Goal: Check status: Check status

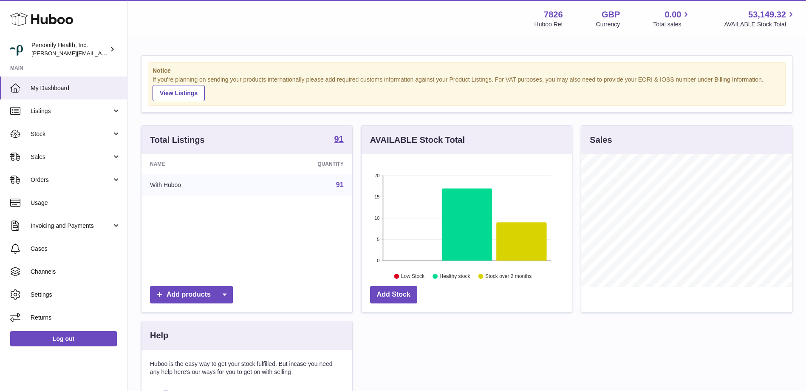
scroll to position [133, 210]
click at [56, 110] on span "Listings" at bounding box center [71, 111] width 81 height 8
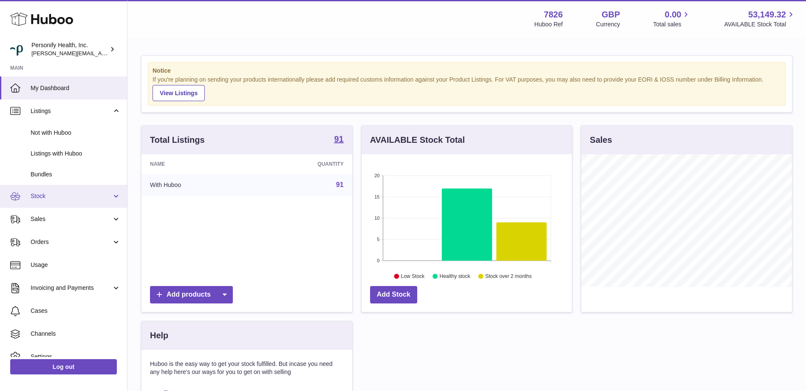
click at [35, 194] on span "Stock" at bounding box center [71, 196] width 81 height 8
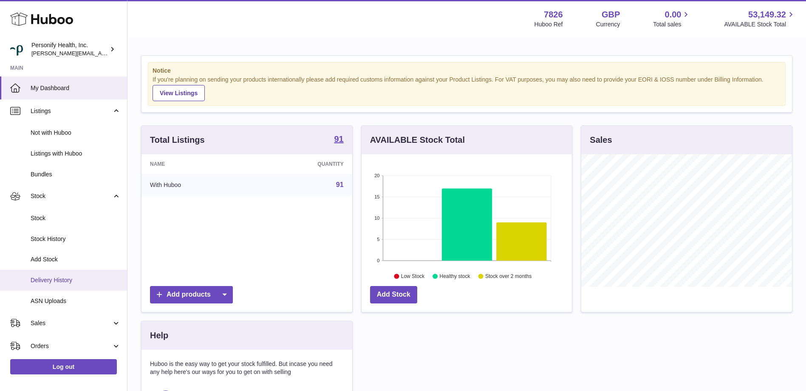
click at [65, 277] on span "Delivery History" at bounding box center [76, 280] width 90 height 8
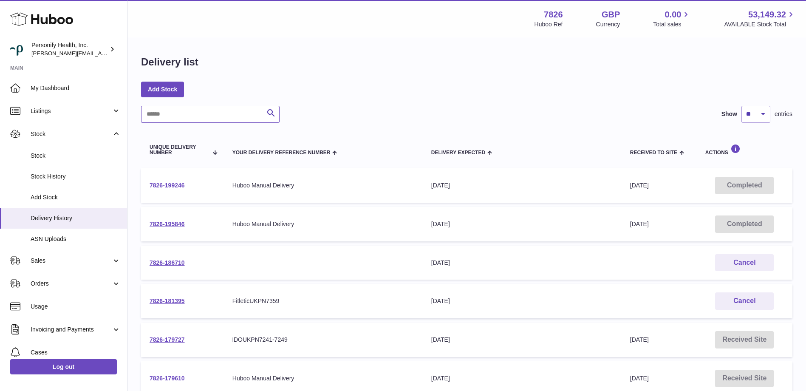
click at [181, 117] on input "text" at bounding box center [210, 114] width 139 height 17
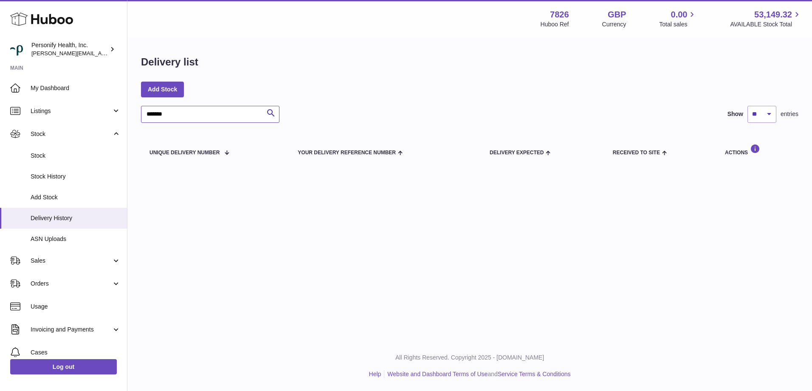
click at [181, 118] on input "*******" at bounding box center [210, 114] width 139 height 17
drag, startPoint x: 198, startPoint y: 119, endPoint x: 95, endPoint y: 113, distance: 103.4
click at [95, 113] on div "Huboo Personify Health, Inc. donald.holliday@virginpulse.com Main My Dashboard …" at bounding box center [406, 195] width 812 height 391
type input "******"
click at [267, 111] on icon "submit" at bounding box center [271, 113] width 10 height 11
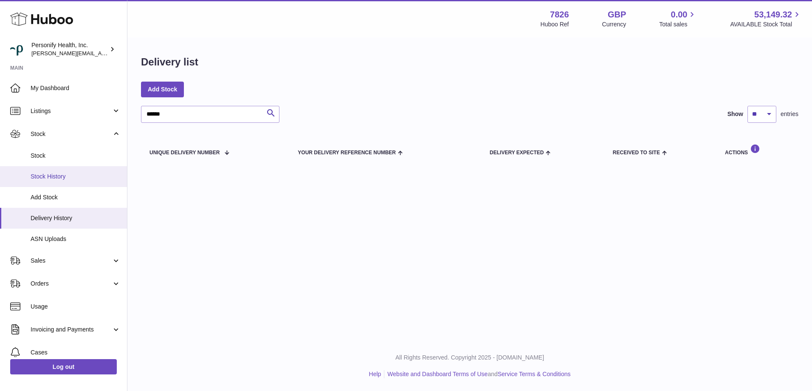
click at [60, 174] on span "Stock History" at bounding box center [76, 177] width 90 height 8
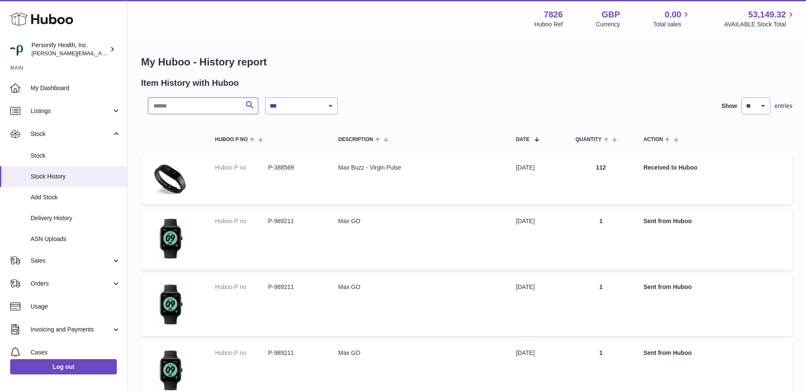
click at [184, 103] on input "text" at bounding box center [203, 105] width 110 height 17
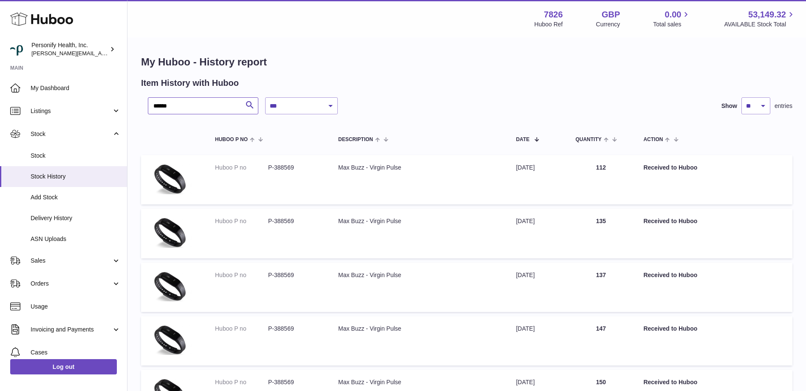
type input "******"
click at [768, 105] on select "** ** ** ***" at bounding box center [755, 105] width 29 height 17
select select "***"
click at [741, 97] on select "** ** ** ***" at bounding box center [755, 105] width 29 height 17
click at [331, 105] on select "**********" at bounding box center [301, 105] width 73 height 17
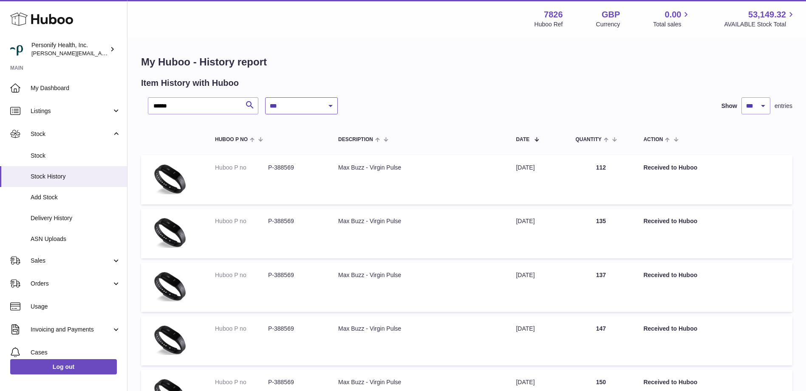
select select "*"
click at [265, 97] on select "**********" at bounding box center [301, 105] width 73 height 17
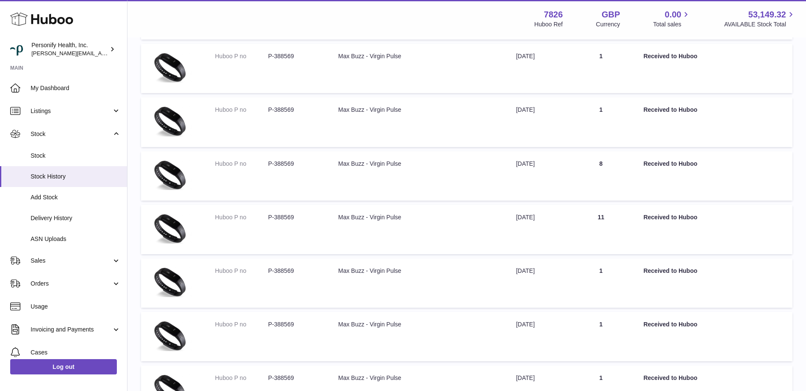
scroll to position [5216, 0]
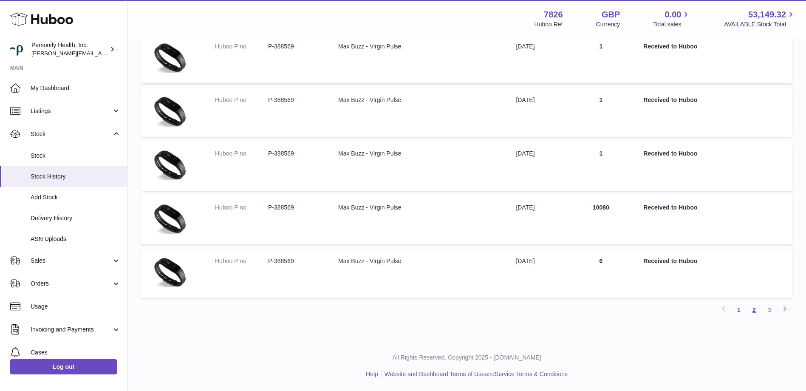
click at [753, 309] on link "2" at bounding box center [754, 309] width 15 height 15
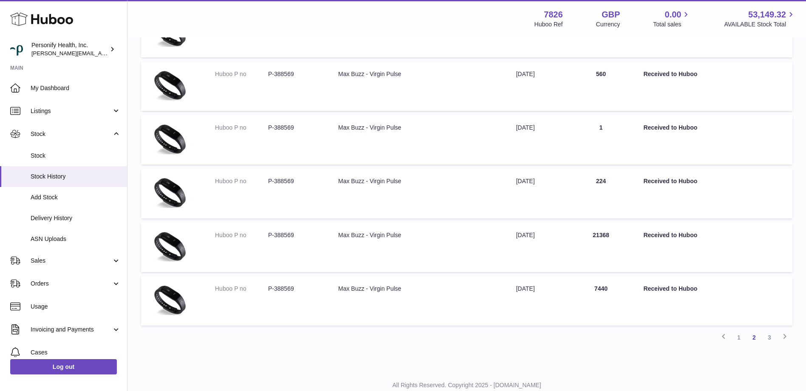
scroll to position [5174, 0]
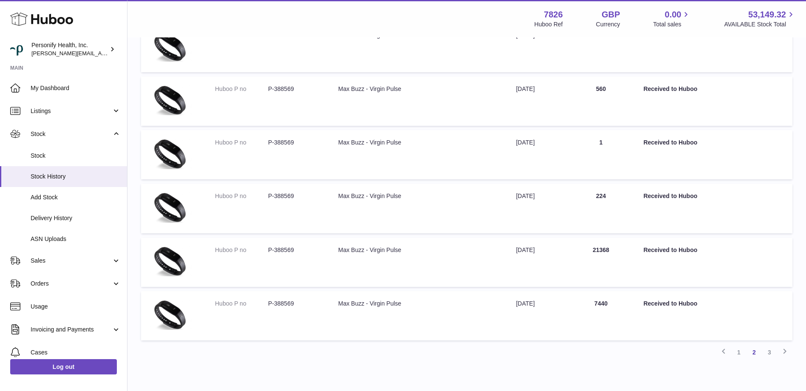
click at [771, 351] on link "3" at bounding box center [769, 352] width 15 height 15
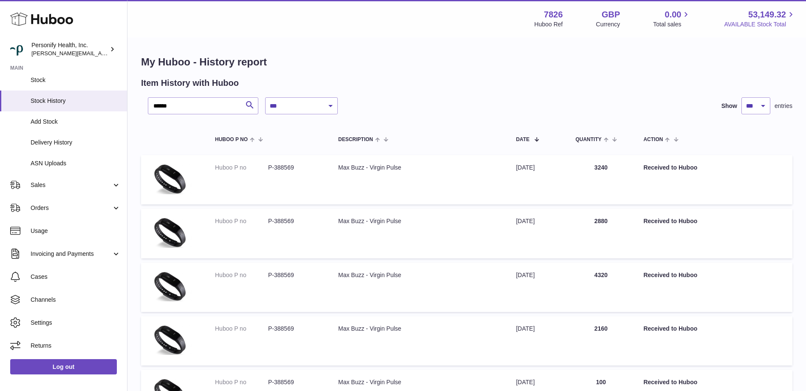
click at [776, 11] on span "53,149.32" at bounding box center [767, 14] width 38 height 11
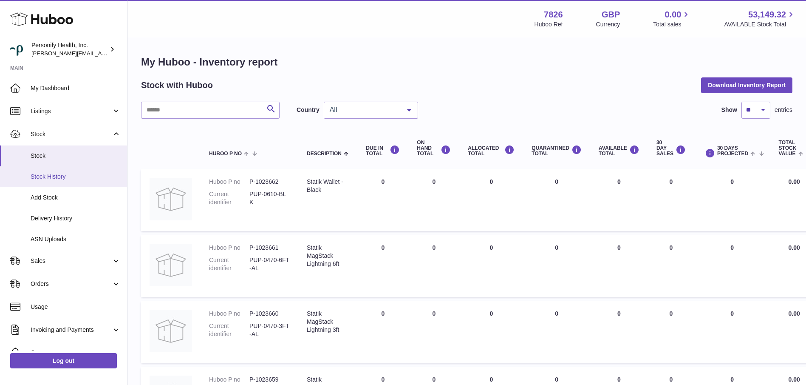
click at [59, 173] on span "Stock History" at bounding box center [76, 177] width 90 height 8
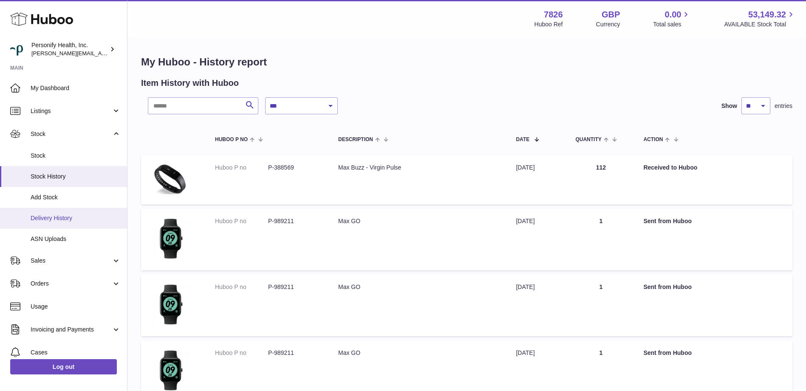
click at [47, 215] on span "Delivery History" at bounding box center [76, 218] width 90 height 8
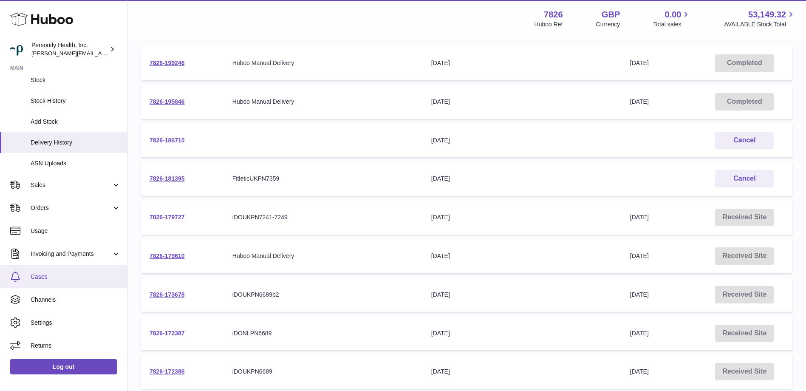
scroll to position [127, 0]
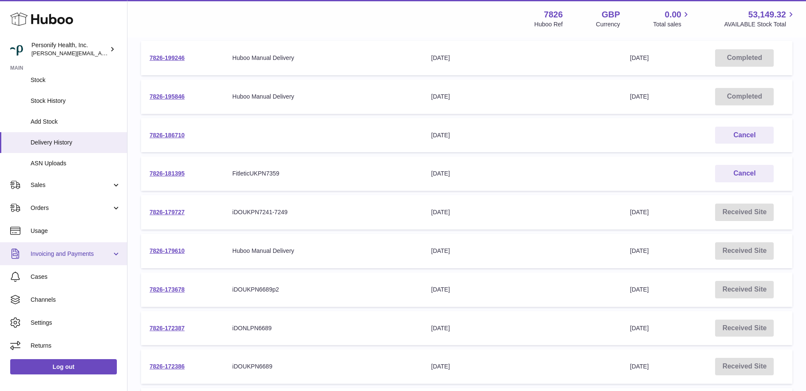
click at [113, 249] on link "Invoicing and Payments" at bounding box center [63, 253] width 127 height 23
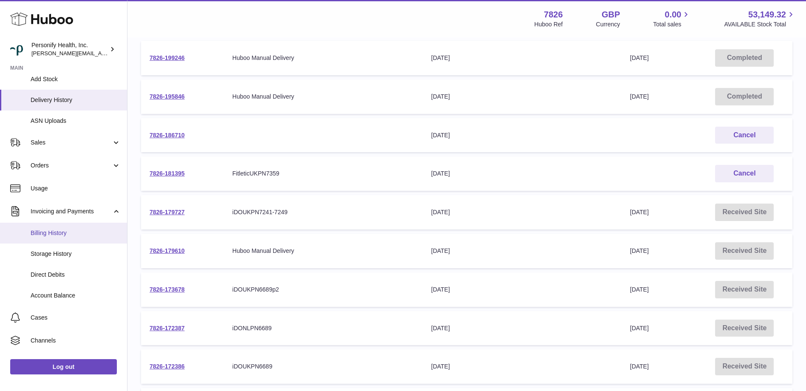
scroll to position [159, 0]
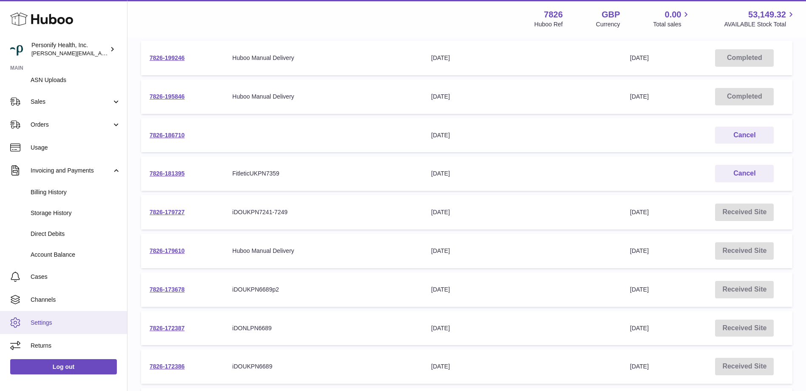
click at [37, 323] on span "Settings" at bounding box center [76, 323] width 90 height 8
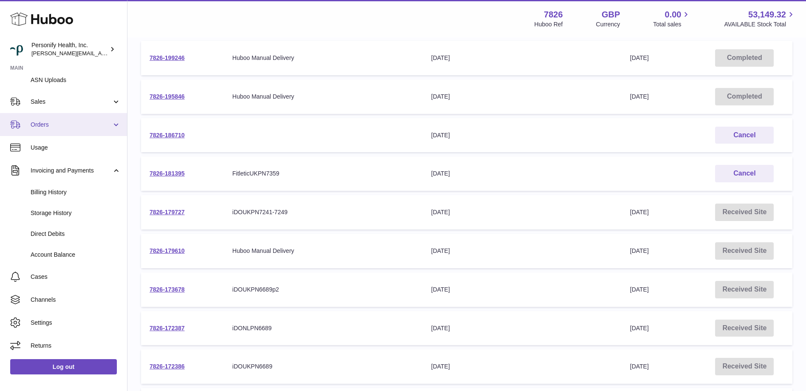
scroll to position [92, 0]
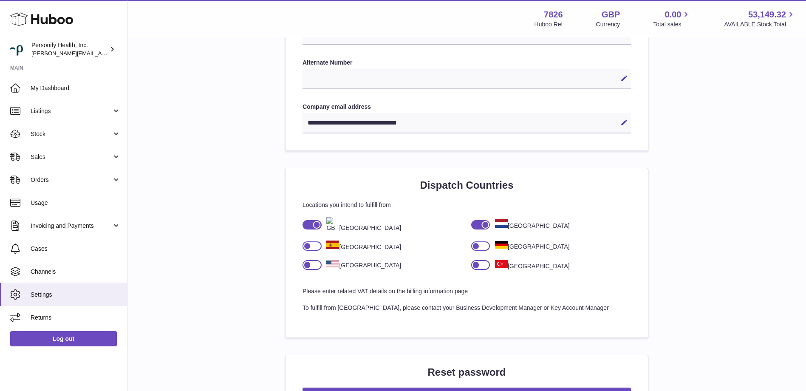
scroll to position [637, 0]
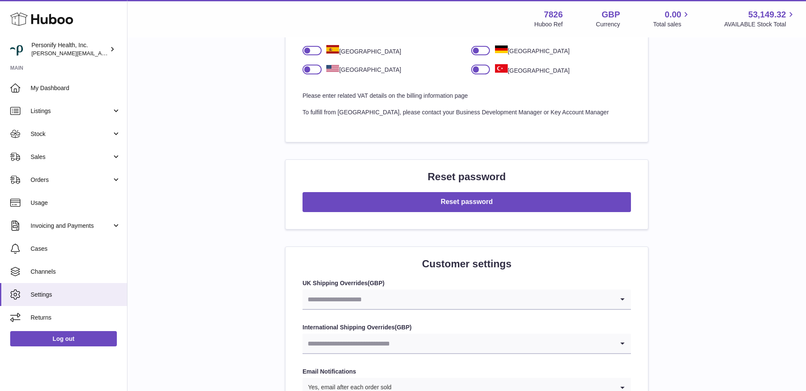
click at [272, 20] on div "Menu Huboo 7826 Huboo Ref GBP Currency 0.00 Total sales 53,149.32 AVAILABLE Sto…" at bounding box center [467, 19] width 658 height 20
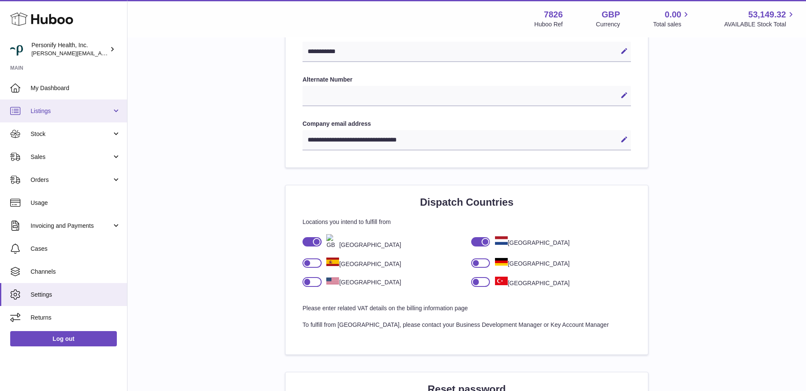
scroll to position [297, 0]
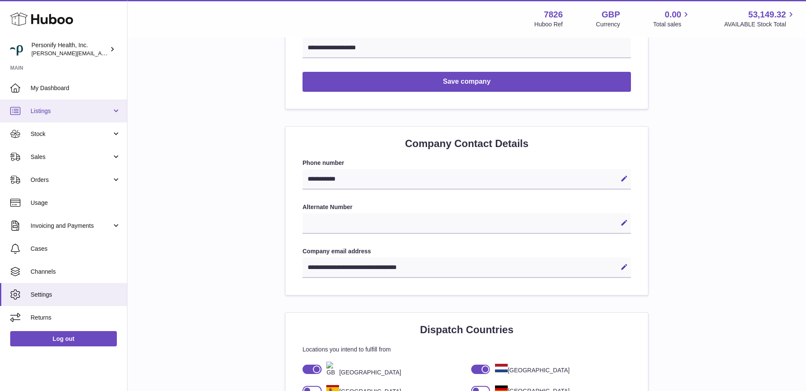
click at [114, 109] on link "Listings" at bounding box center [63, 110] width 127 height 23
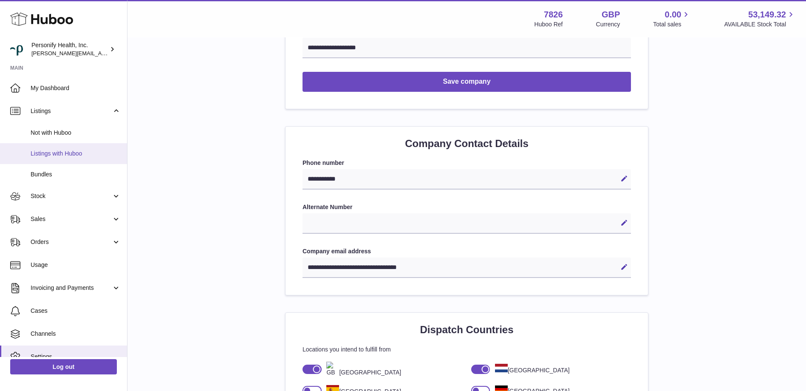
click at [65, 153] on span "Listings with Huboo" at bounding box center [76, 154] width 90 height 8
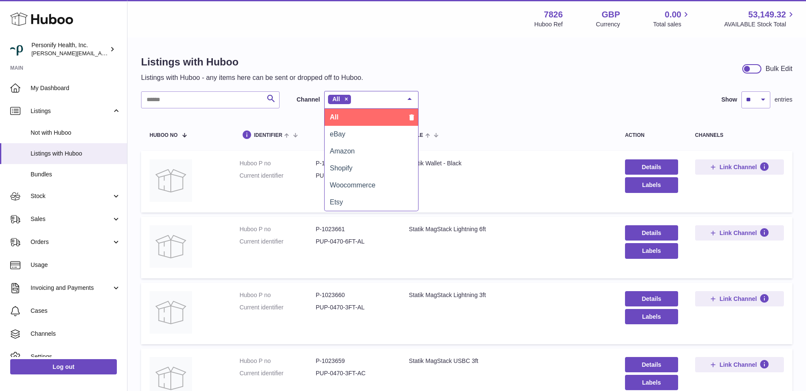
click at [410, 99] on div at bounding box center [409, 99] width 17 height 16
click at [492, 67] on div "Listings with Huboo Listings with Huboo - any items here can be sent or dropped…" at bounding box center [466, 68] width 651 height 27
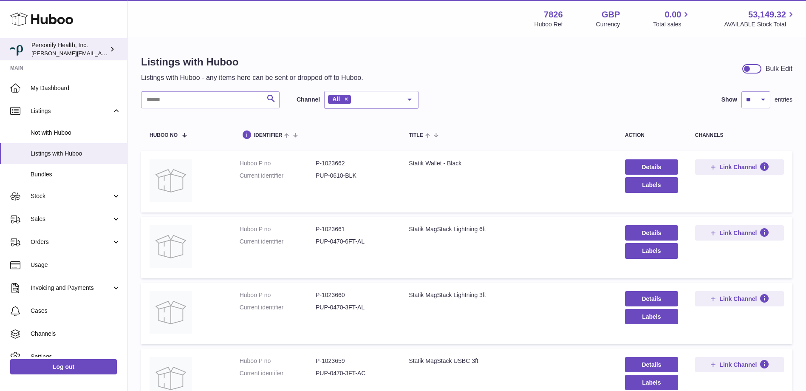
click at [48, 47] on div "Personify Health, Inc. [PERSON_NAME][EMAIL_ADDRESS][PERSON_NAME][DOMAIN_NAME]" at bounding box center [69, 49] width 76 height 16
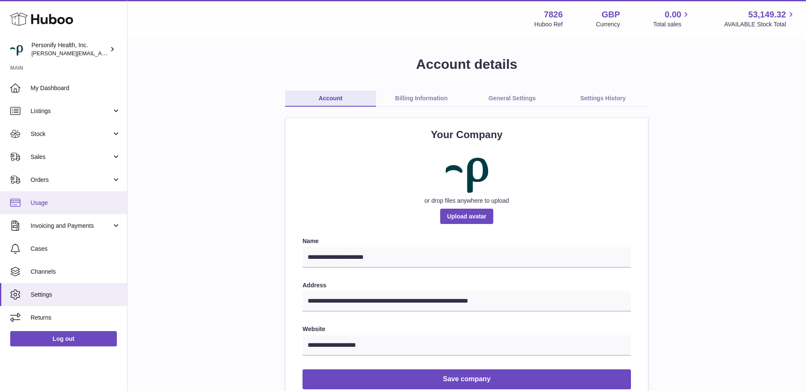
click at [42, 200] on span "Usage" at bounding box center [76, 203] width 90 height 8
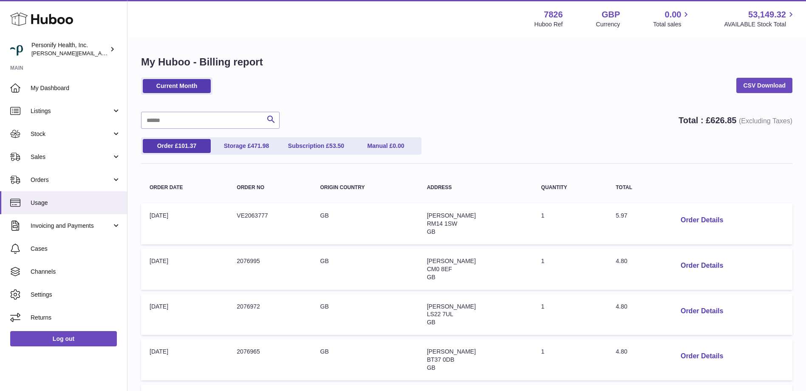
click at [469, 116] on div "Search Total : £ 626.85 (Excluding Taxes)" at bounding box center [466, 120] width 651 height 17
